Goal: Task Accomplishment & Management: Manage account settings

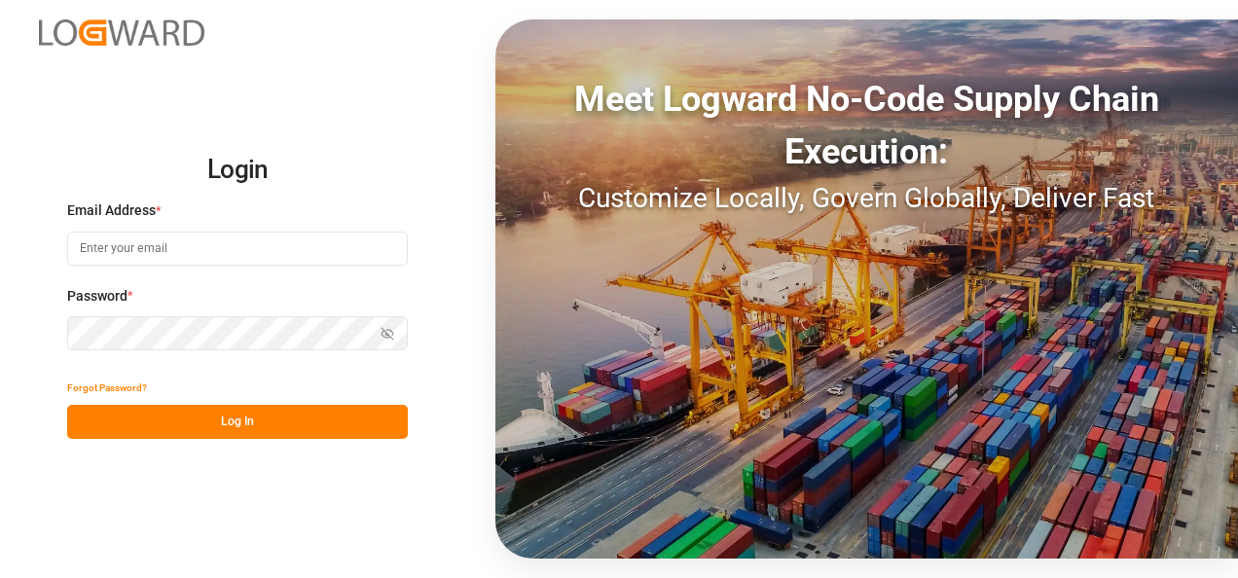
click at [134, 259] on input at bounding box center [237, 249] width 341 height 34
type input "[PERSON_NAME][EMAIL_ADDRESS][PERSON_NAME][DOMAIN_NAME]"
click at [280, 425] on button "Log In" at bounding box center [237, 422] width 341 height 34
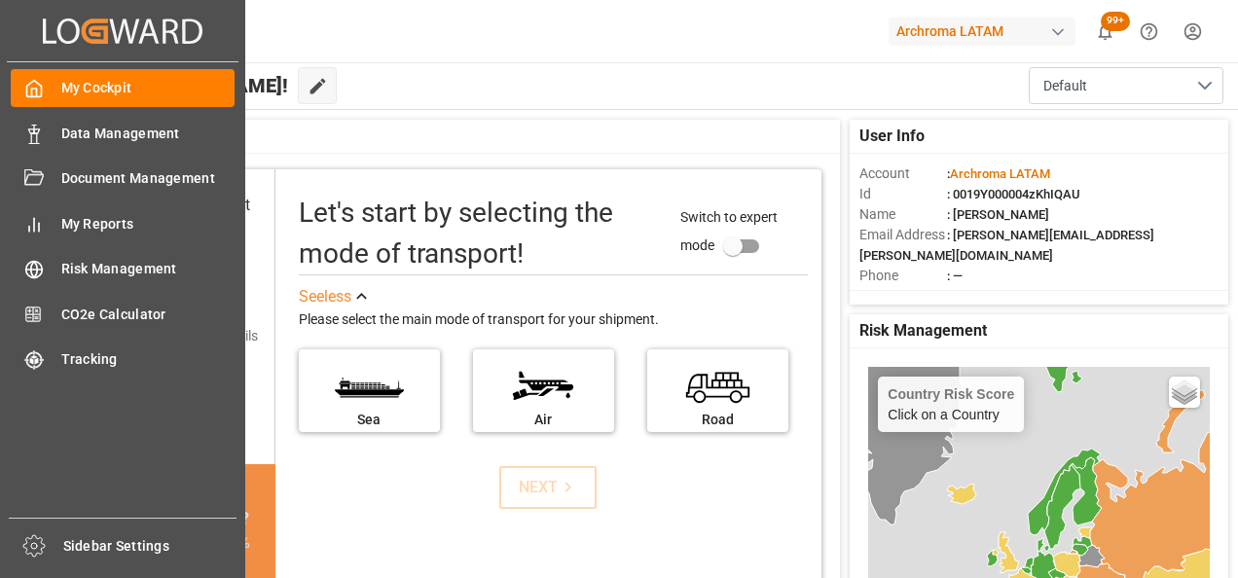
click at [37, 131] on icon at bounding box center [33, 134] width 19 height 19
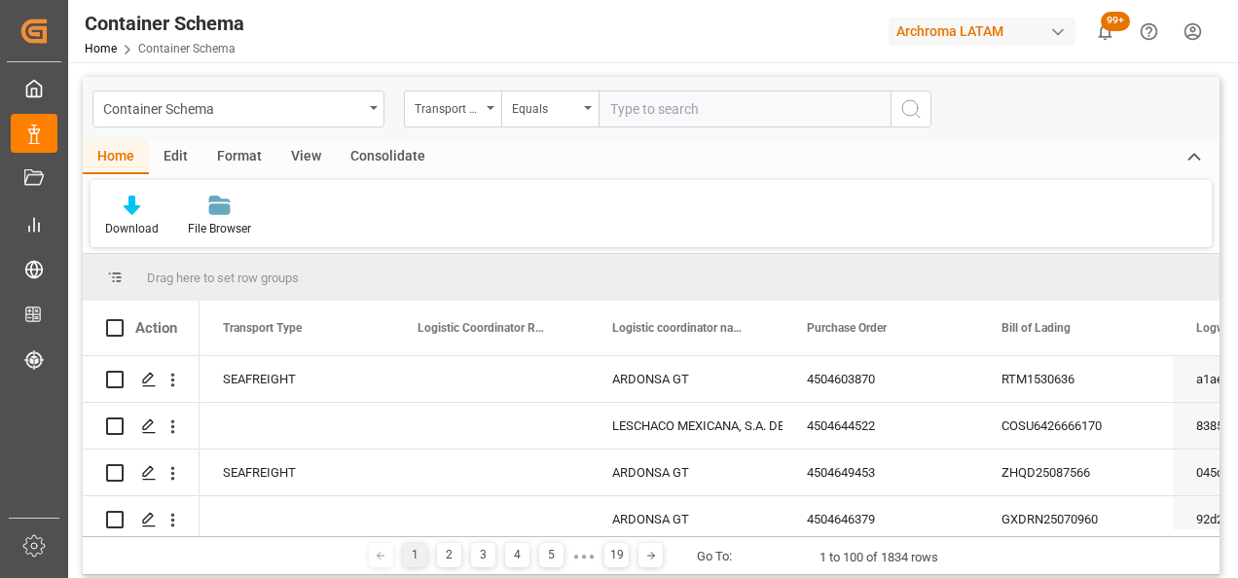
click at [348, 103] on div "Container Schema" at bounding box center [233, 107] width 260 height 24
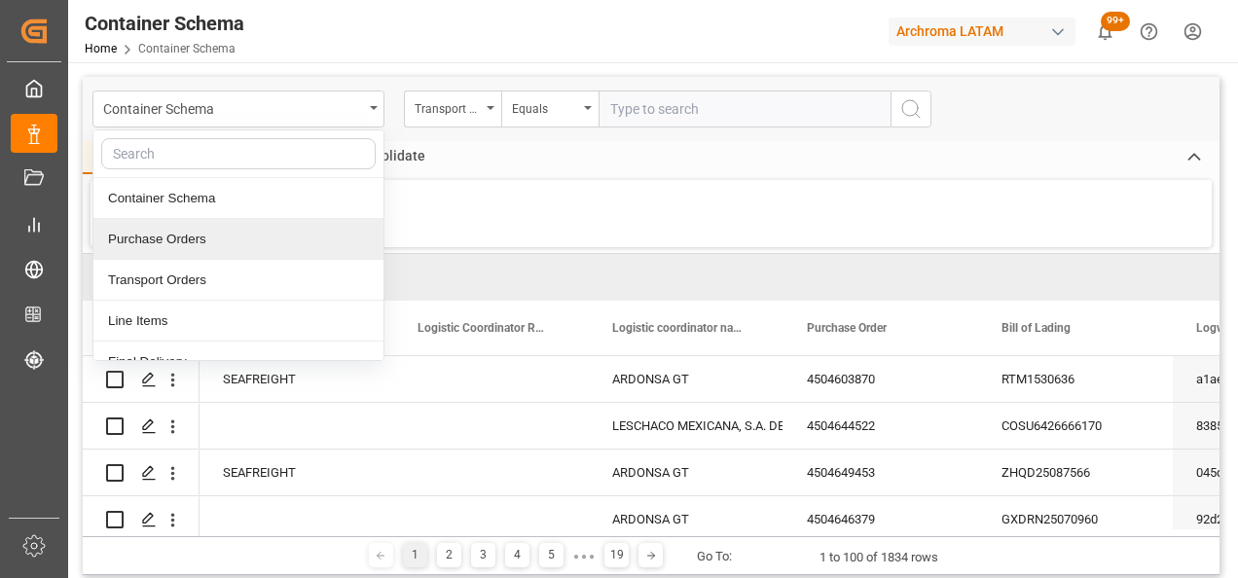
click at [197, 226] on div "Purchase Orders" at bounding box center [238, 239] width 290 height 41
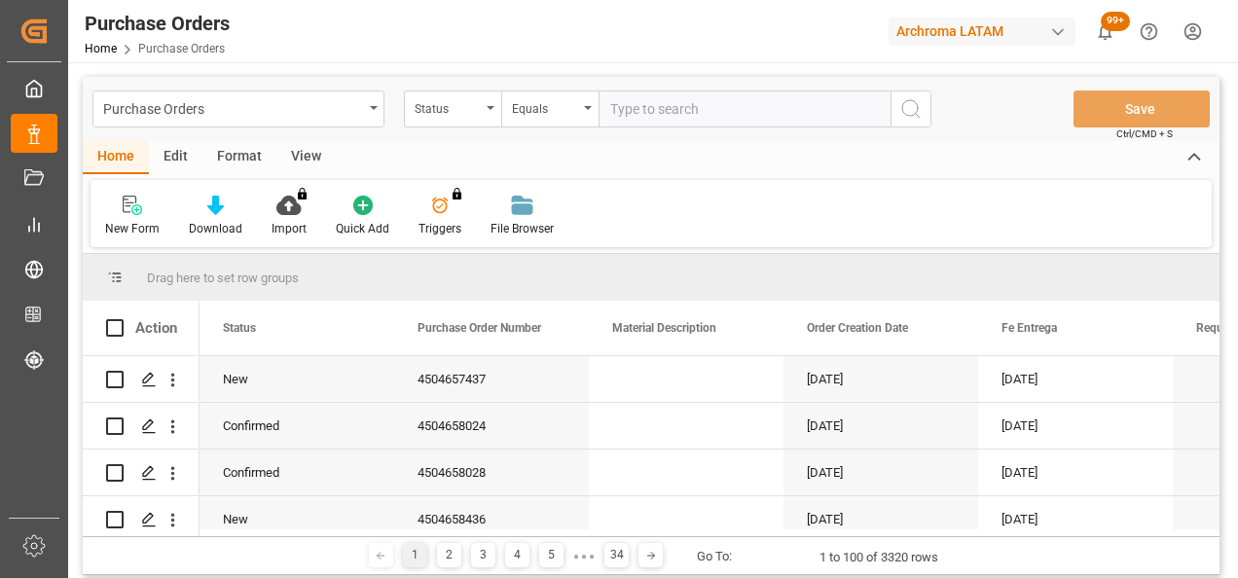
click at [487, 107] on icon "open menu" at bounding box center [490, 108] width 8 height 4
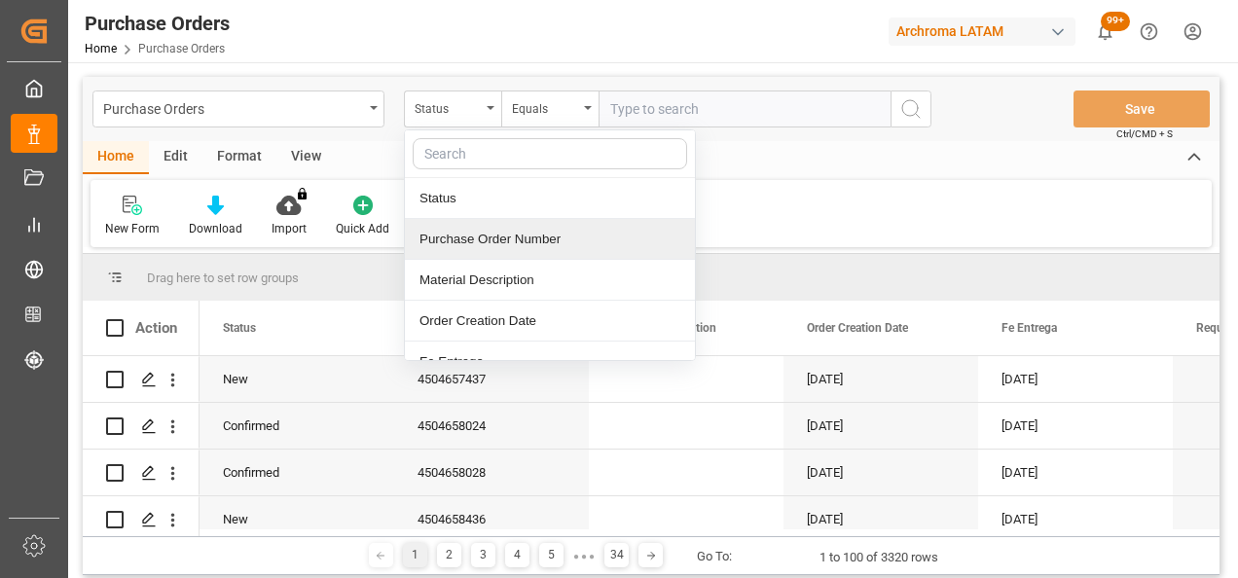
click at [473, 238] on div "Purchase Order Number" at bounding box center [550, 239] width 290 height 41
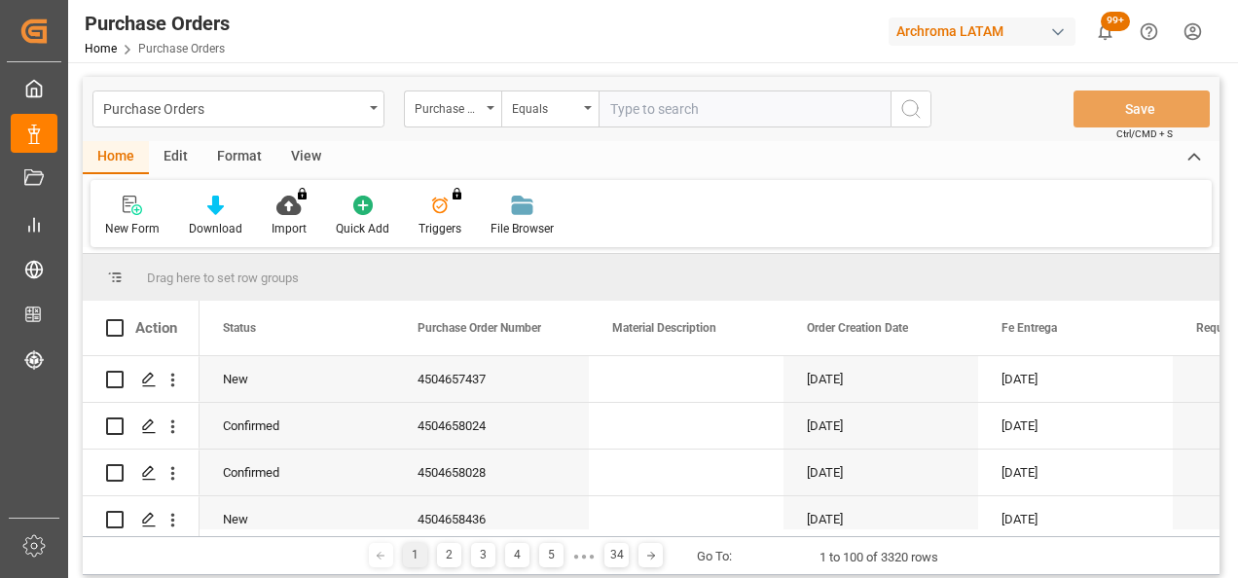
click at [656, 107] on input "text" at bounding box center [744, 108] width 292 height 37
paste input "4504650969"
type input "4504650969"
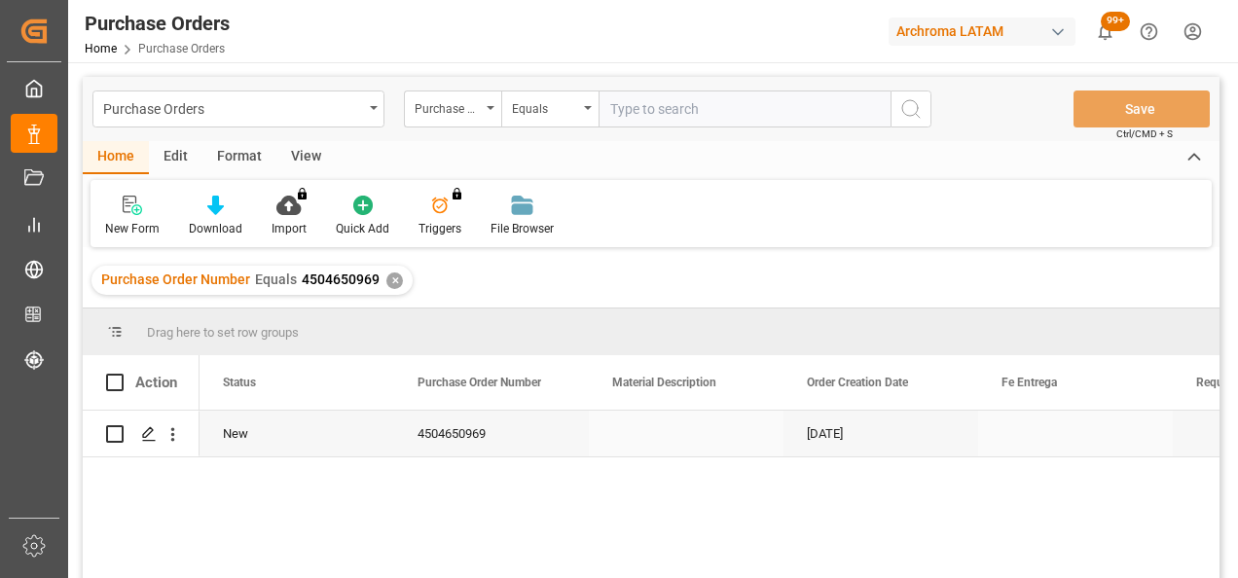
click at [143, 439] on icon "Press SPACE to select this row." at bounding box center [149, 434] width 16 height 16
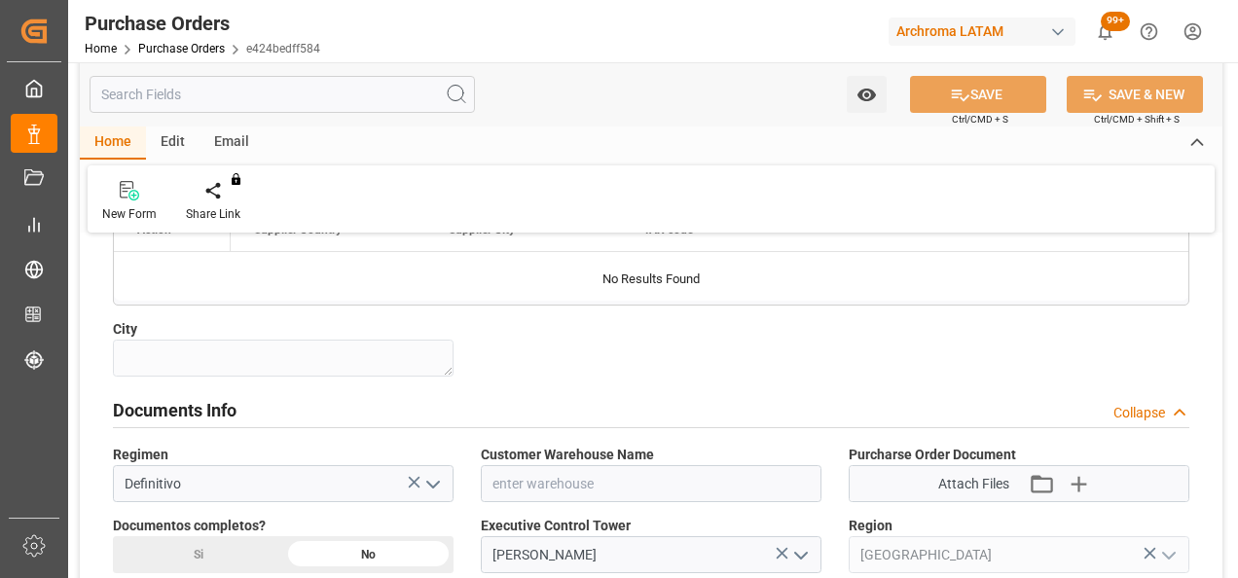
scroll to position [1265, 0]
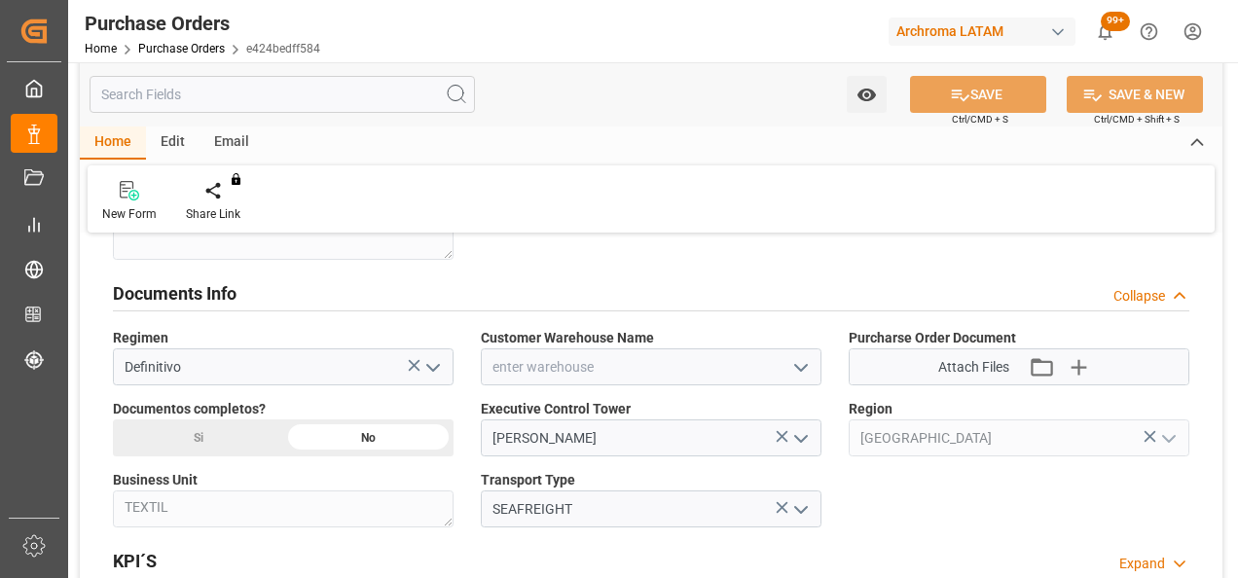
click at [792, 363] on icon "open menu" at bounding box center [800, 367] width 23 height 23
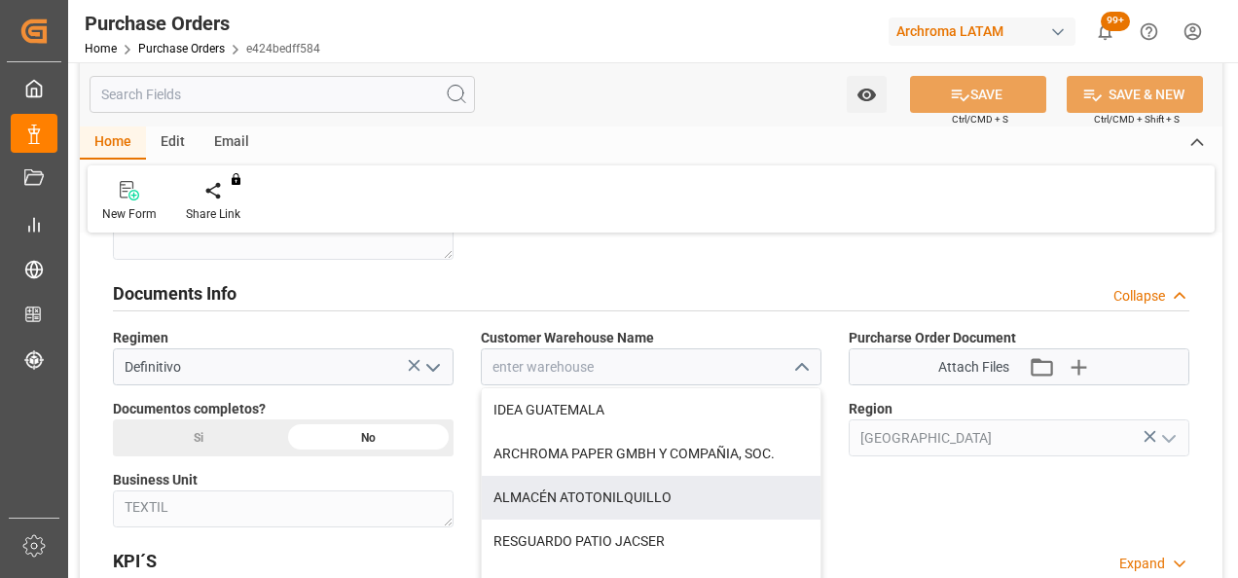
click at [646, 488] on div "ALMACÉN ATOTONILQUILLO" at bounding box center [651, 498] width 339 height 44
type input "ALMACÉN ATOTONILQUILLO"
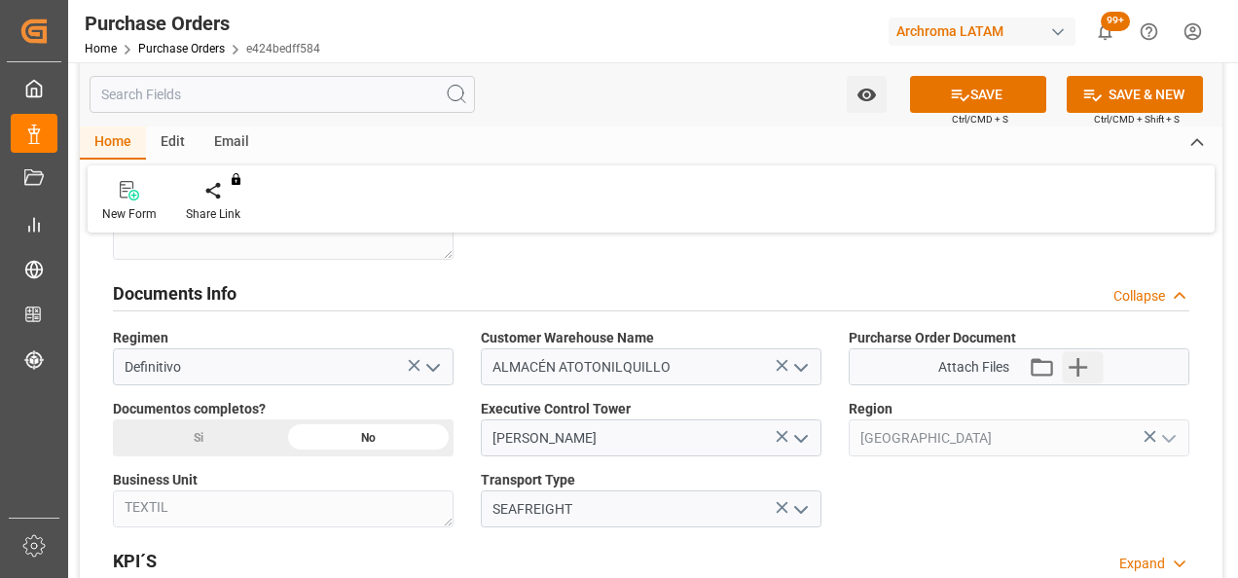
click at [1076, 361] on icon "button" at bounding box center [1078, 366] width 31 height 31
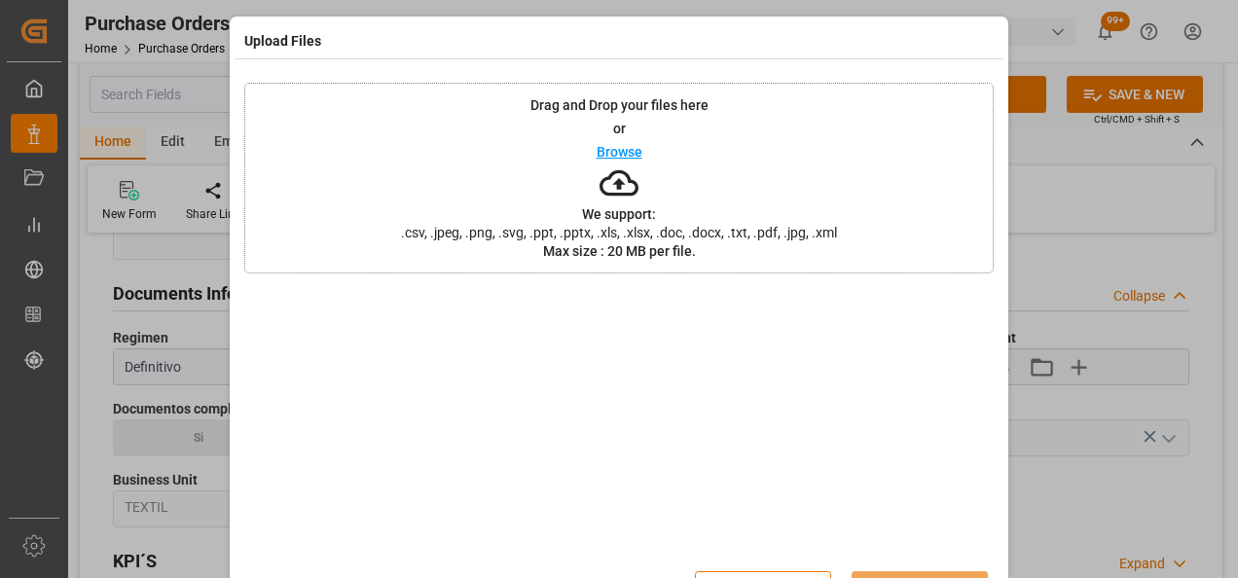
click at [488, 162] on div "Drag and Drop your files here or Browse We support: .csv, .jpeg, .png, .svg, .p…" at bounding box center [618, 178] width 749 height 191
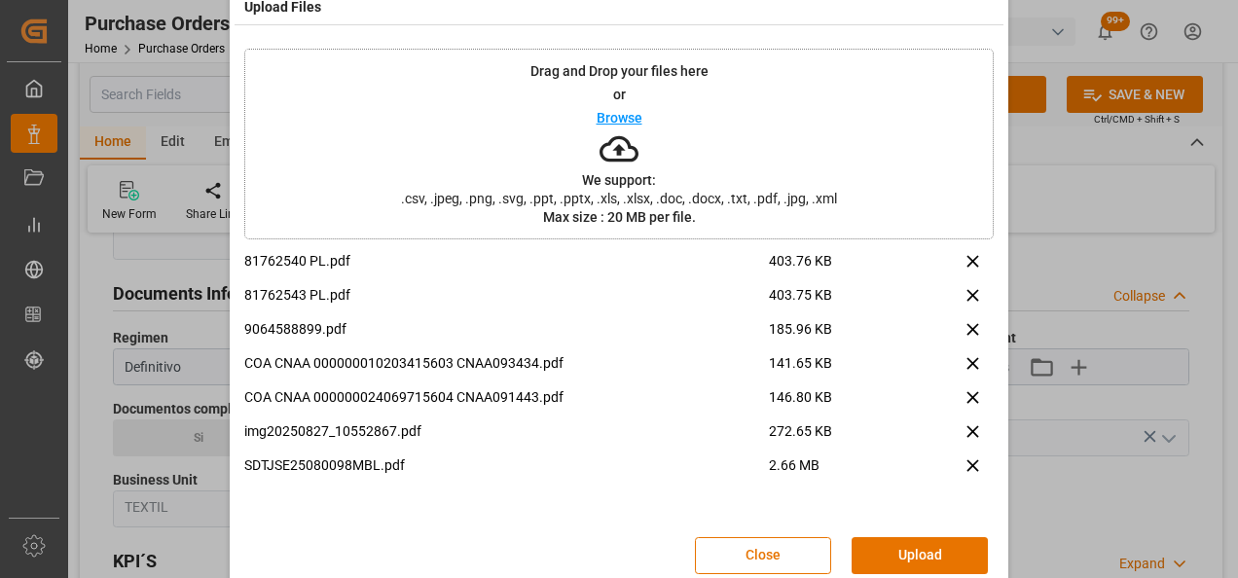
scroll to position [63, 0]
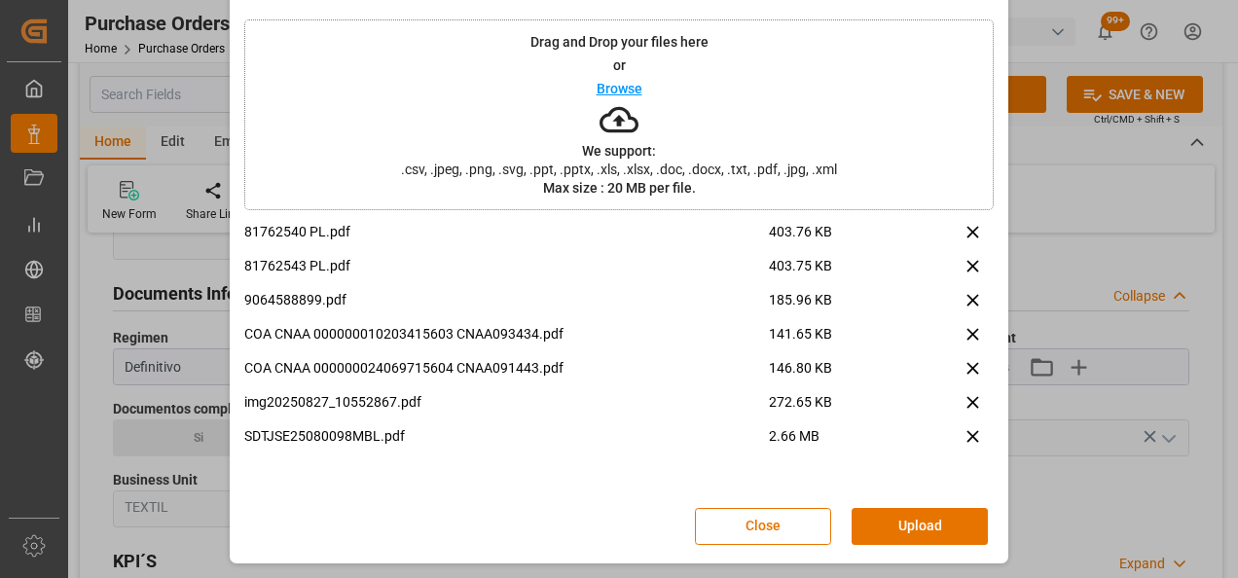
click at [926, 523] on button "Upload" at bounding box center [919, 526] width 136 height 37
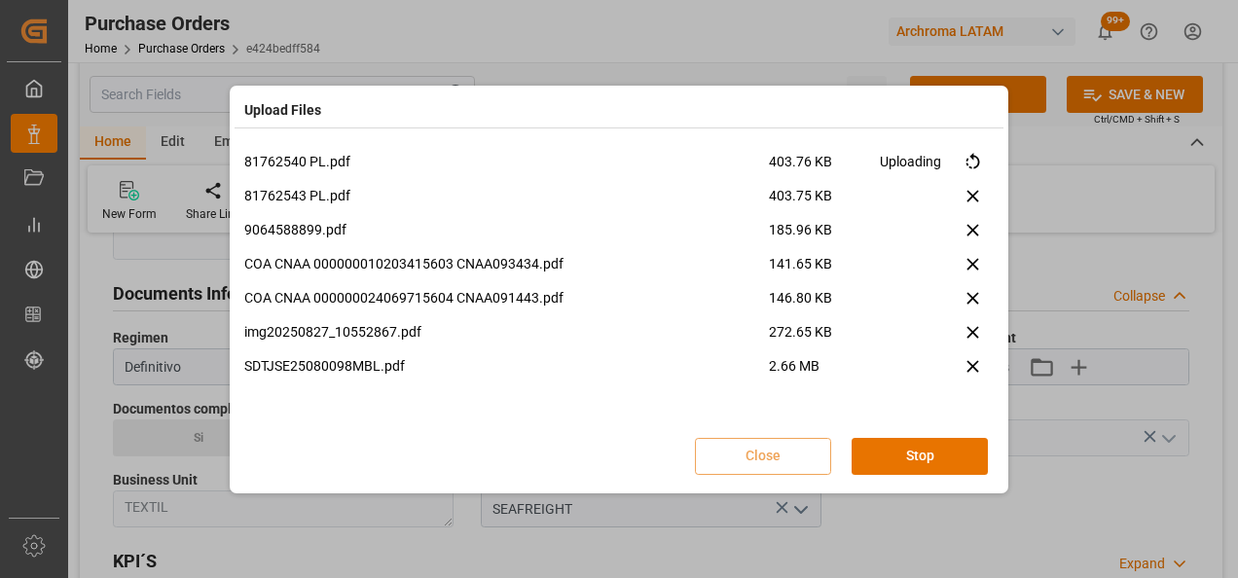
scroll to position [0, 0]
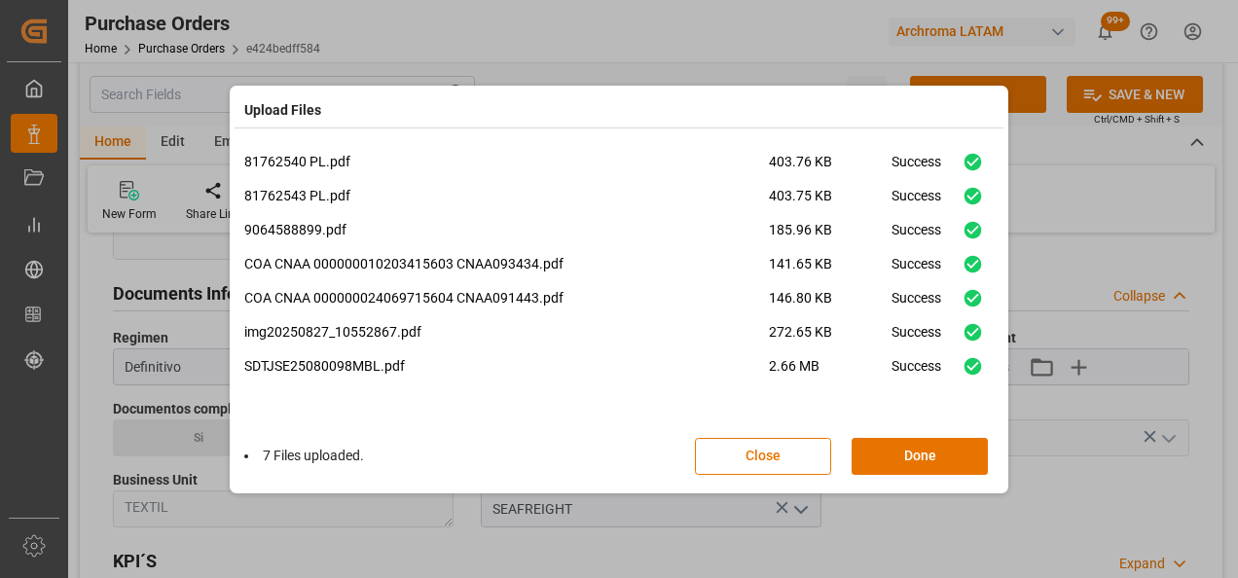
click at [934, 450] on button "Done" at bounding box center [919, 456] width 136 height 37
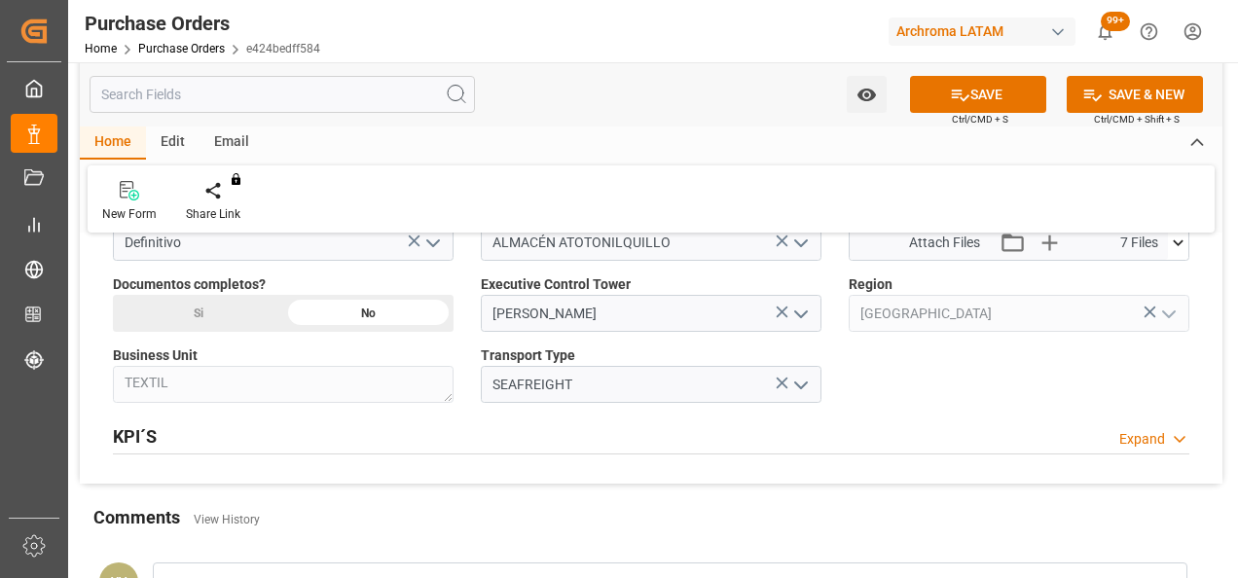
scroll to position [1459, 0]
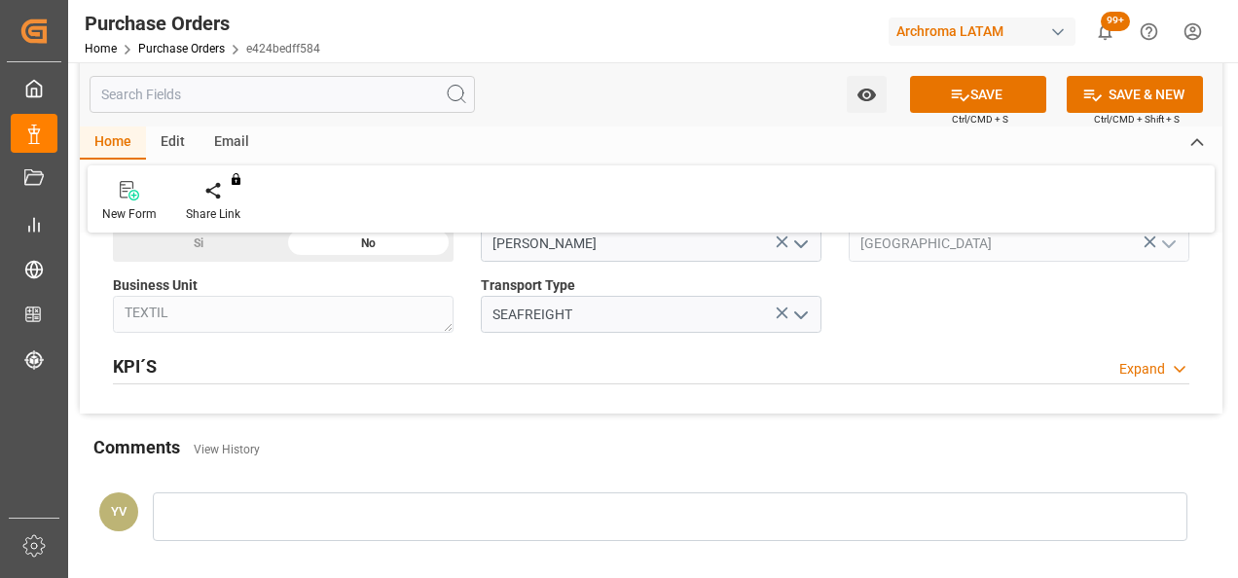
click at [253, 241] on div "Si" at bounding box center [198, 243] width 170 height 37
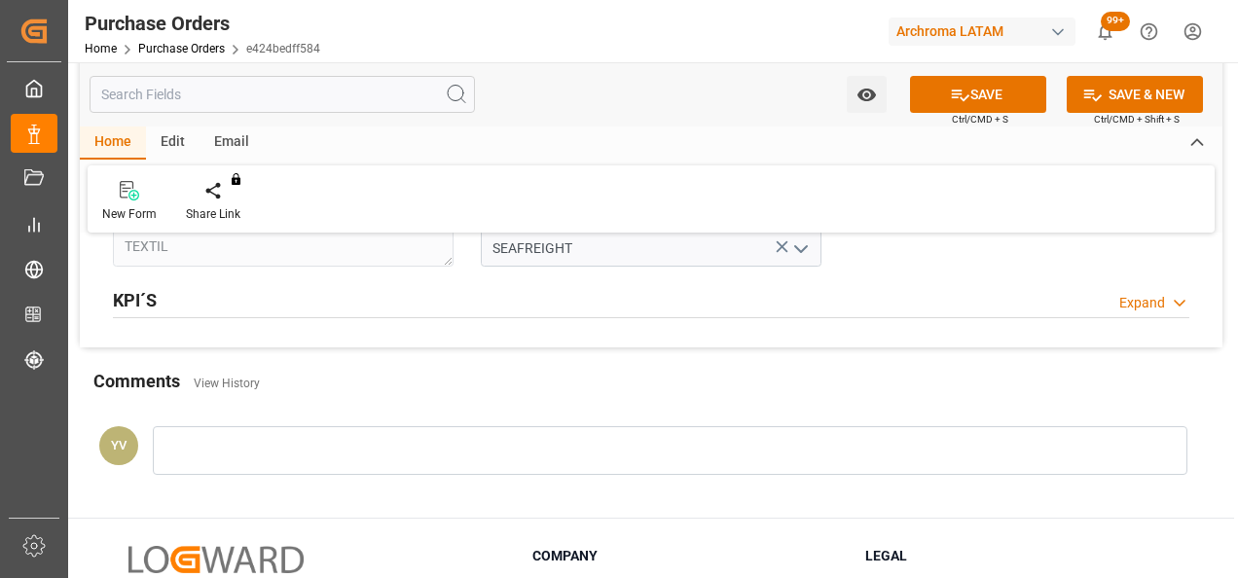
scroll to position [1557, 0]
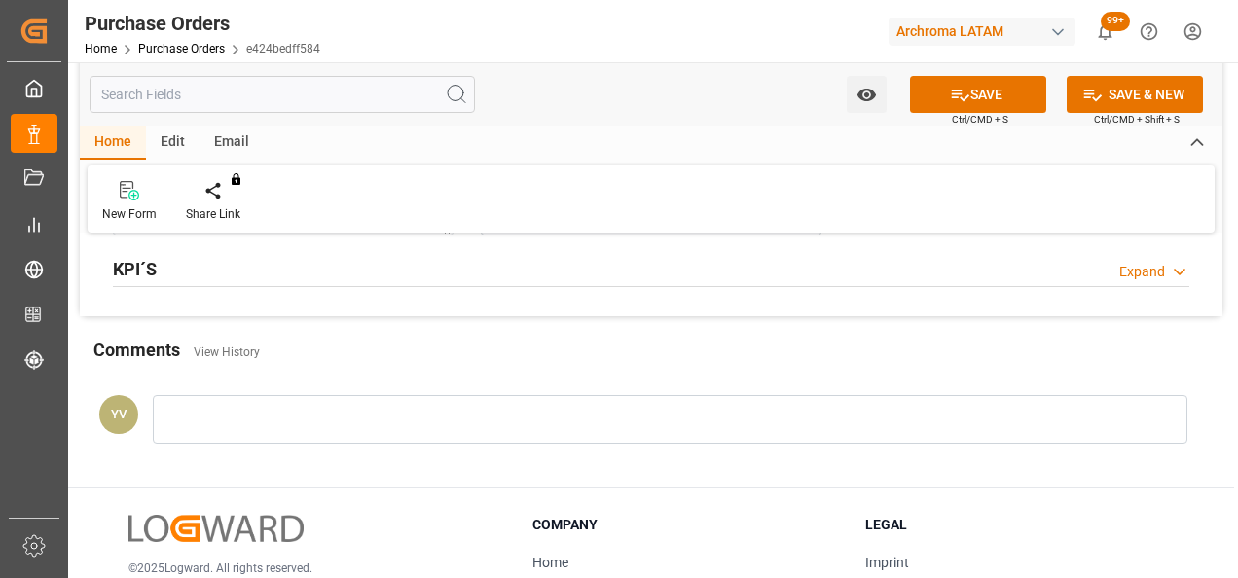
click at [285, 422] on div at bounding box center [670, 419] width 1034 height 49
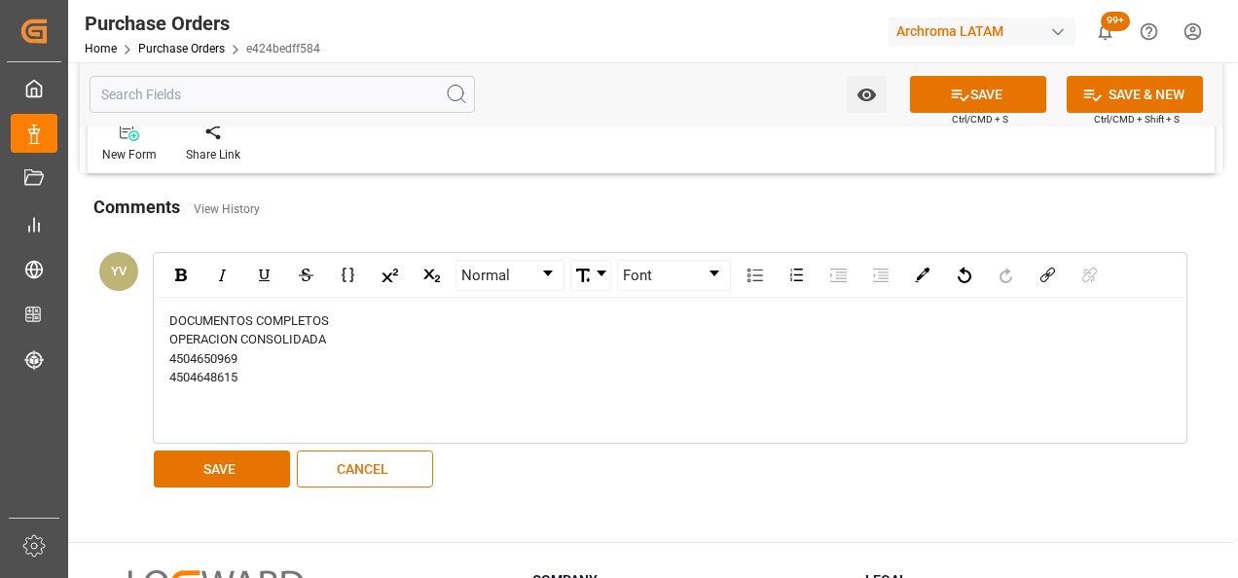
scroll to position [1751, 0]
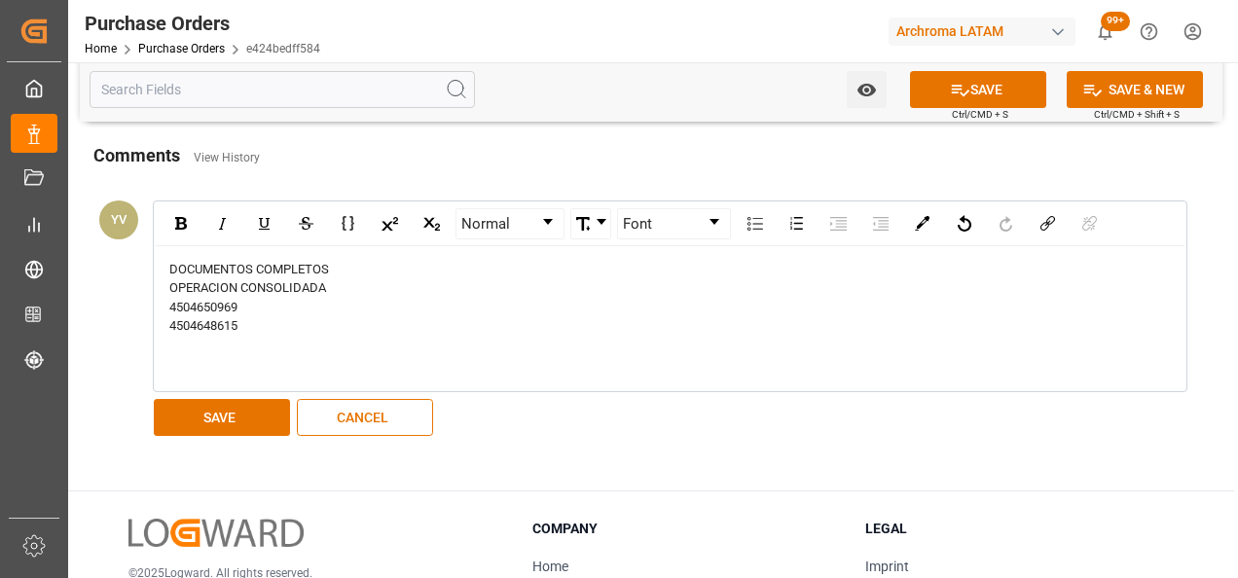
click at [212, 427] on button "SAVE" at bounding box center [222, 417] width 136 height 37
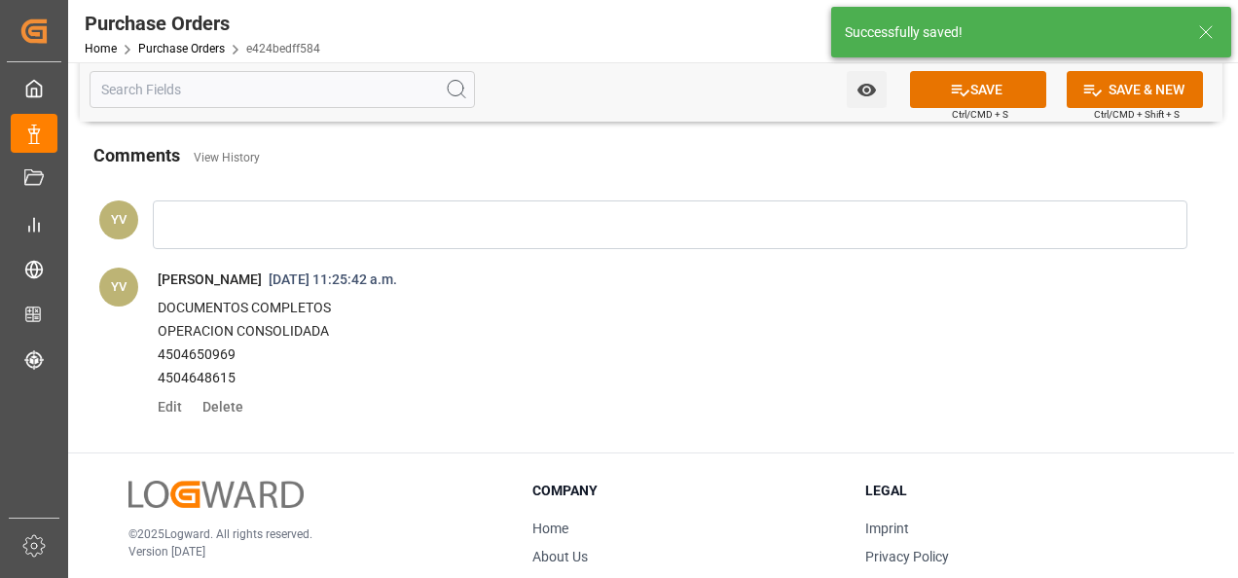
click at [861, 93] on icon "open menu" at bounding box center [866, 90] width 20 height 20
click at [750, 144] on div "Start Watching" at bounding box center [772, 133] width 234 height 45
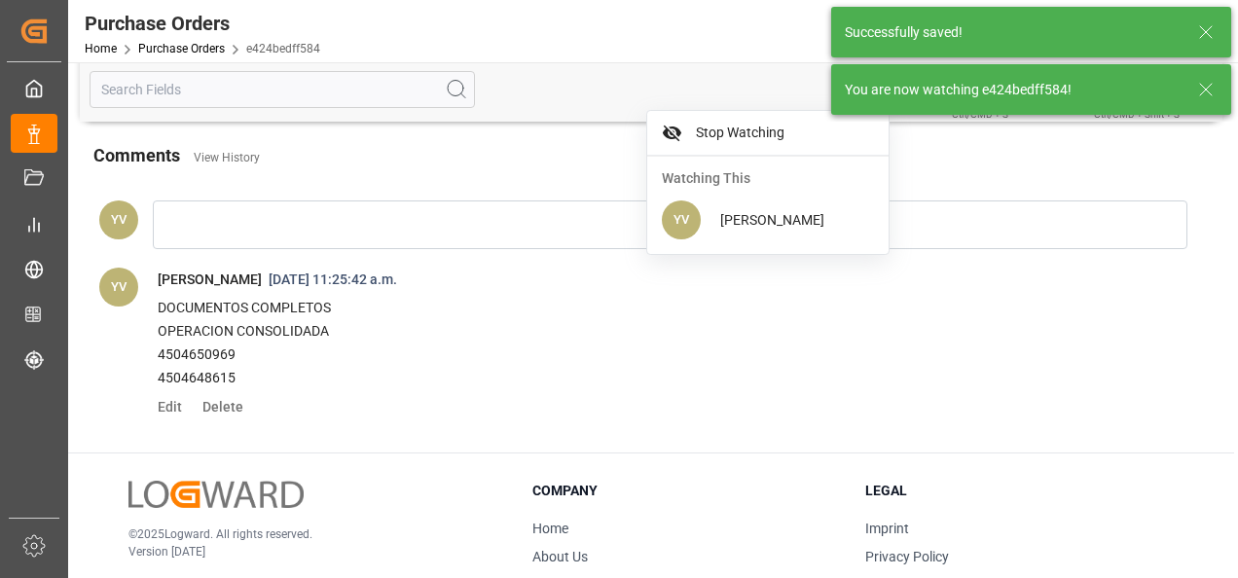
click at [1208, 88] on icon at bounding box center [1205, 89] width 23 height 23
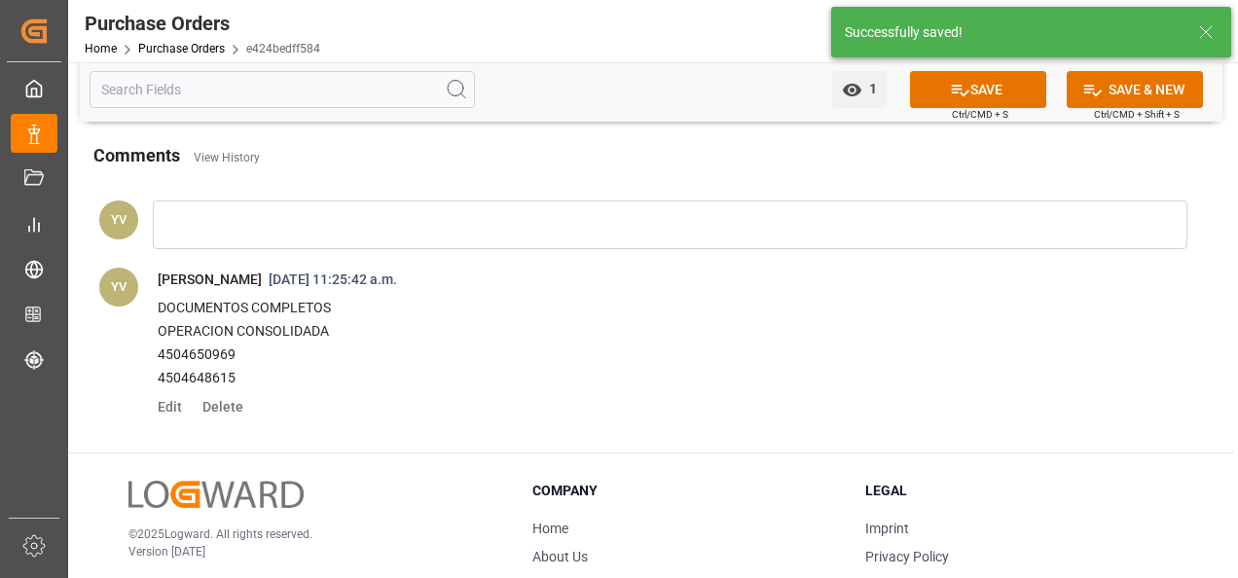
click at [955, 85] on icon at bounding box center [961, 91] width 18 height 12
